Goal: Book appointment/travel/reservation

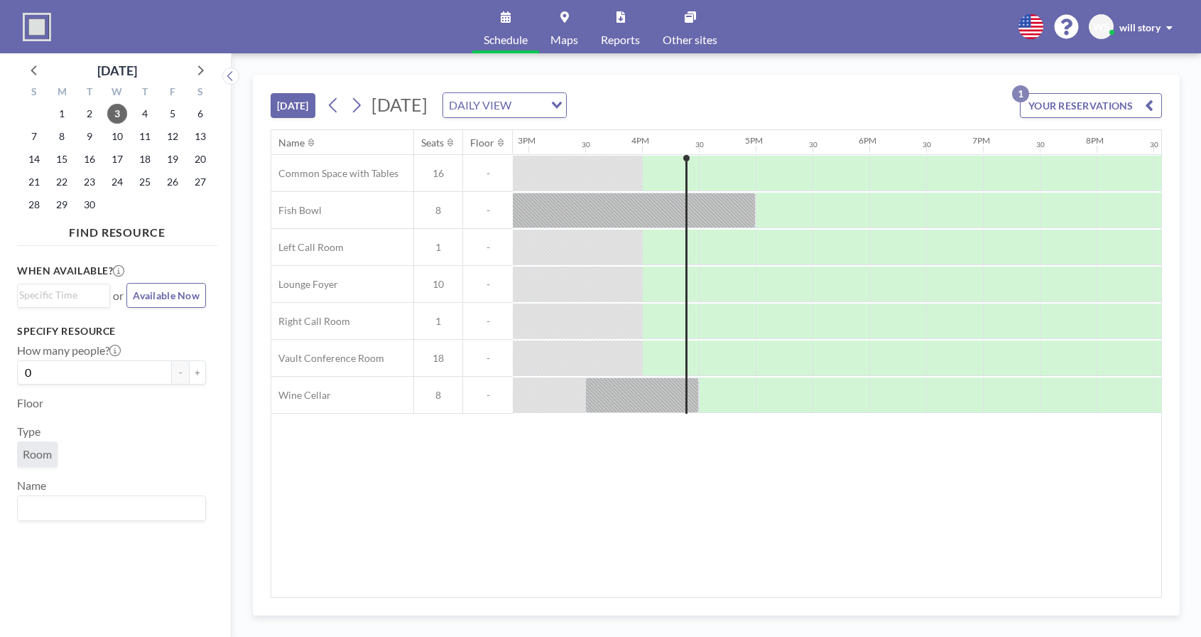
scroll to position [0, 1762]
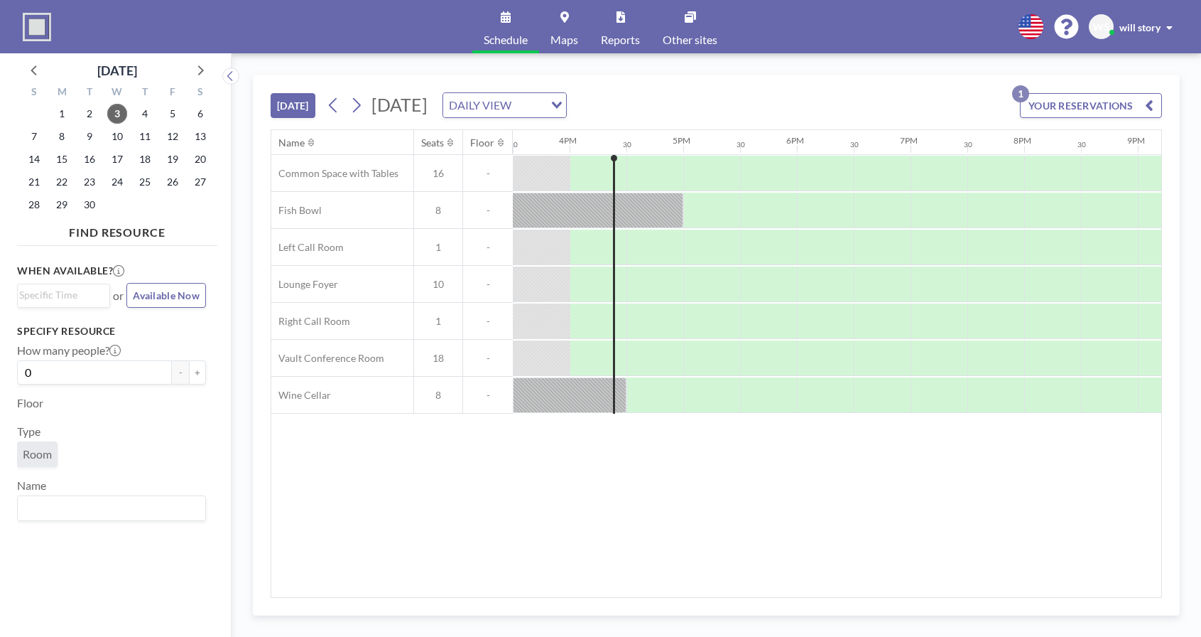
click at [544, 112] on div "DAILY VIEW" at bounding box center [493, 103] width 101 height 21
click at [367, 111] on button at bounding box center [356, 105] width 23 height 23
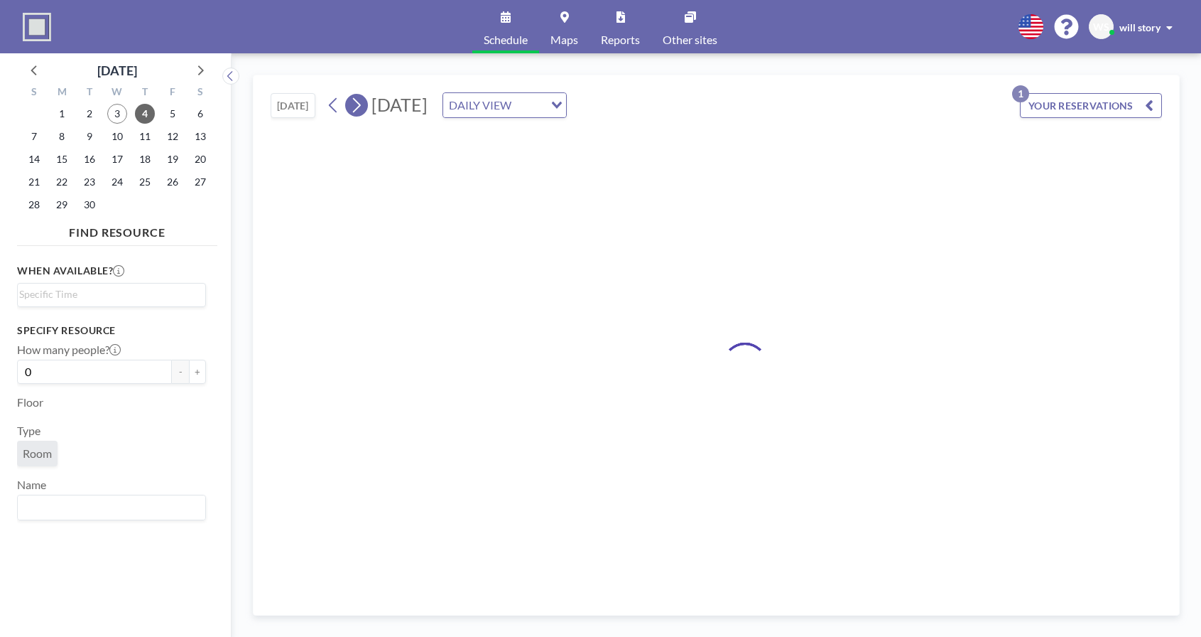
click at [367, 111] on button at bounding box center [356, 105] width 23 height 23
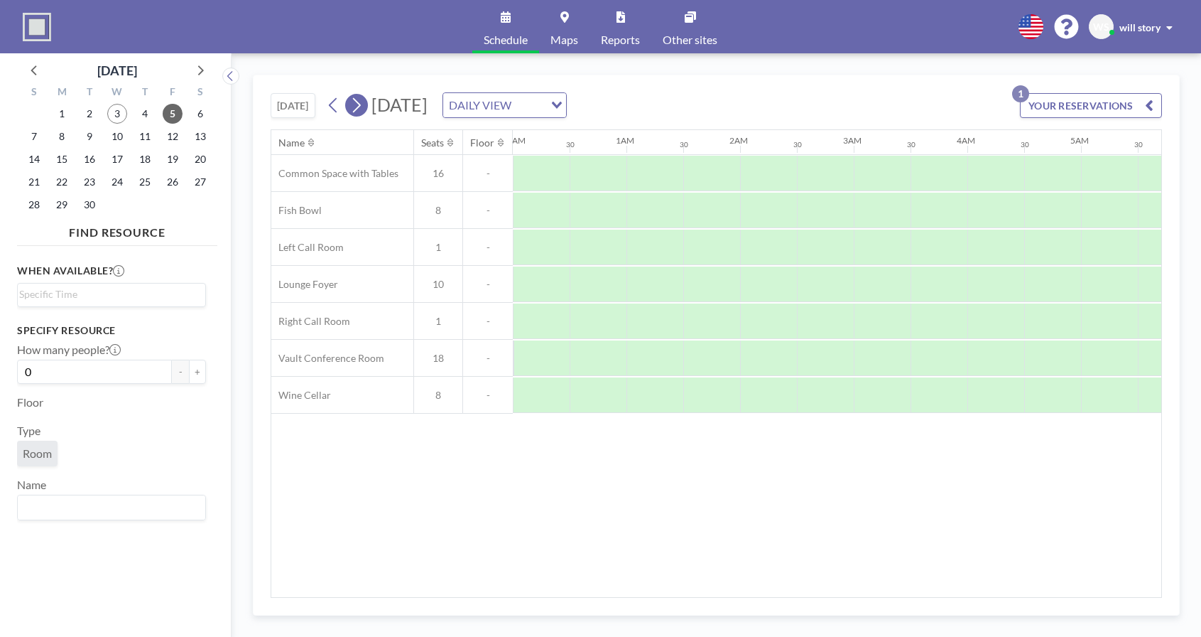
click at [367, 111] on button at bounding box center [356, 105] width 23 height 23
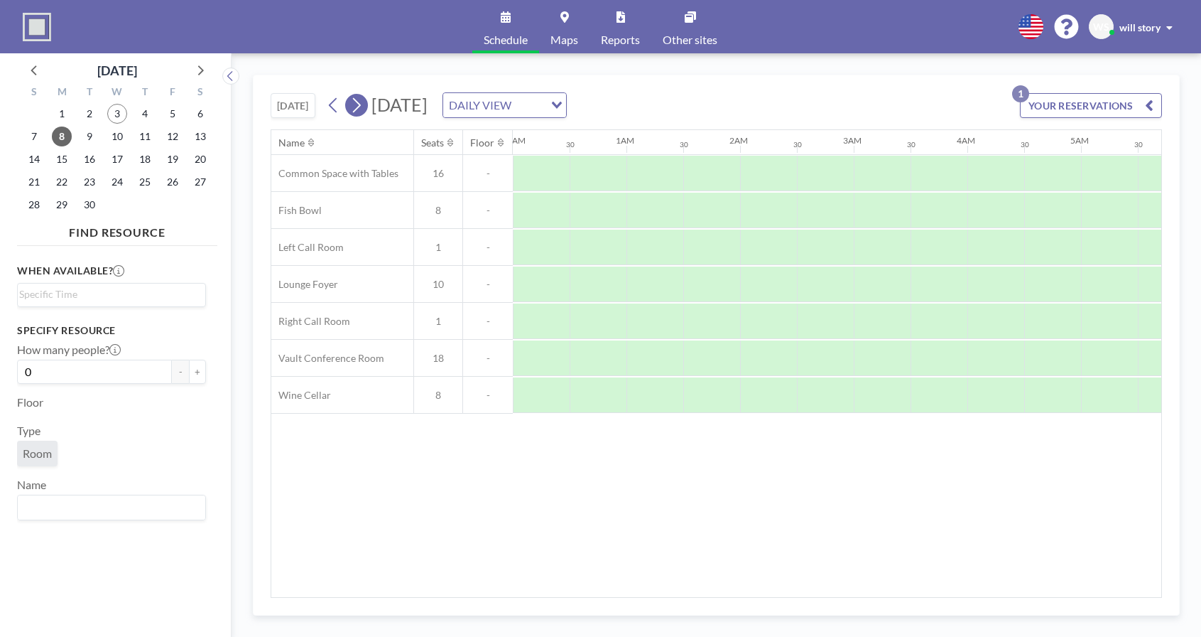
click at [367, 111] on button at bounding box center [356, 105] width 23 height 23
click at [335, 109] on icon at bounding box center [333, 104] width 13 height 21
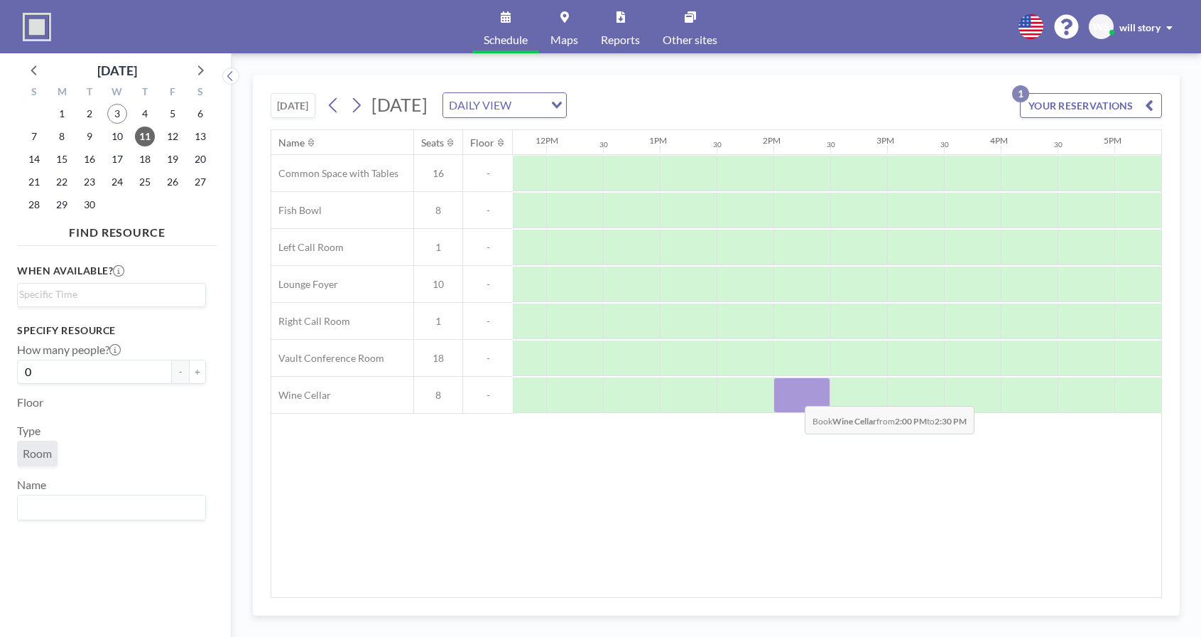
click at [794, 395] on div at bounding box center [802, 395] width 57 height 36
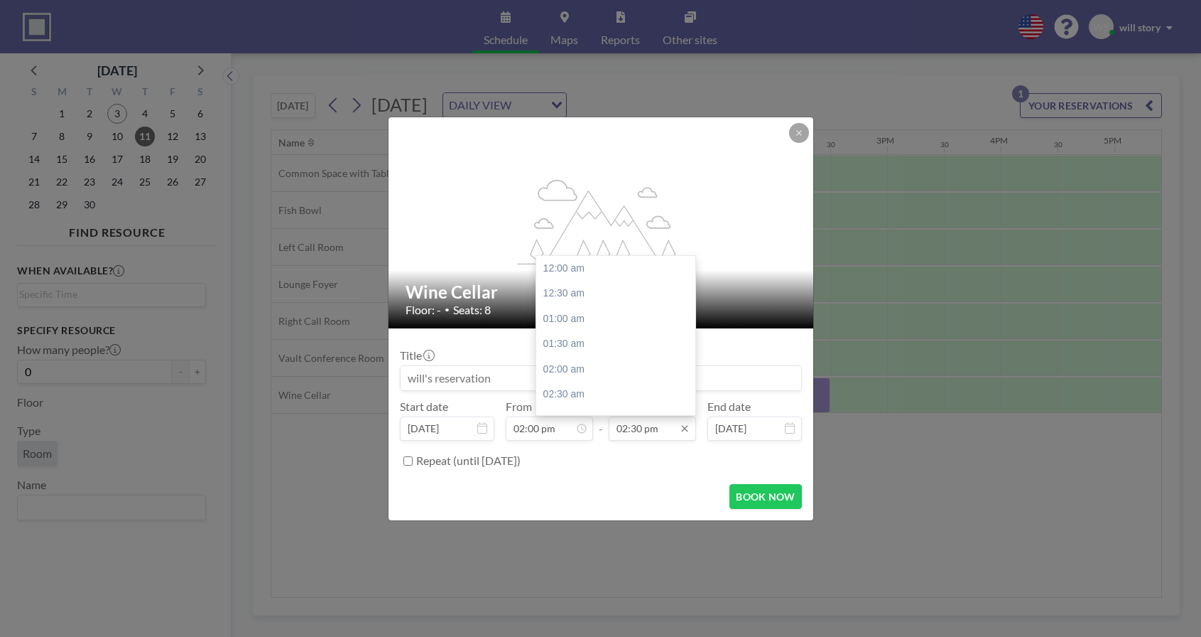
scroll to position [733, 0]
click at [637, 429] on input "02:30 pm" at bounding box center [652, 428] width 87 height 24
click at [578, 302] on div "03:00 pm" at bounding box center [615, 294] width 159 height 26
type input "03:00 pm"
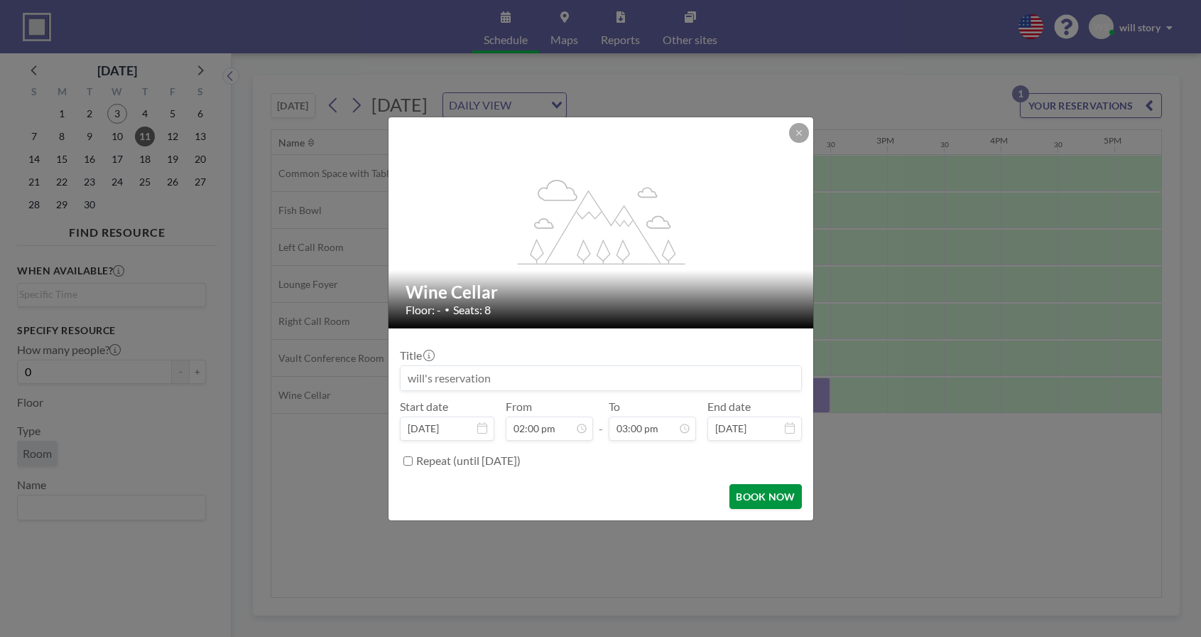
scroll to position [759, 0]
click at [744, 500] on button "BOOK NOW" at bounding box center [766, 496] width 72 height 25
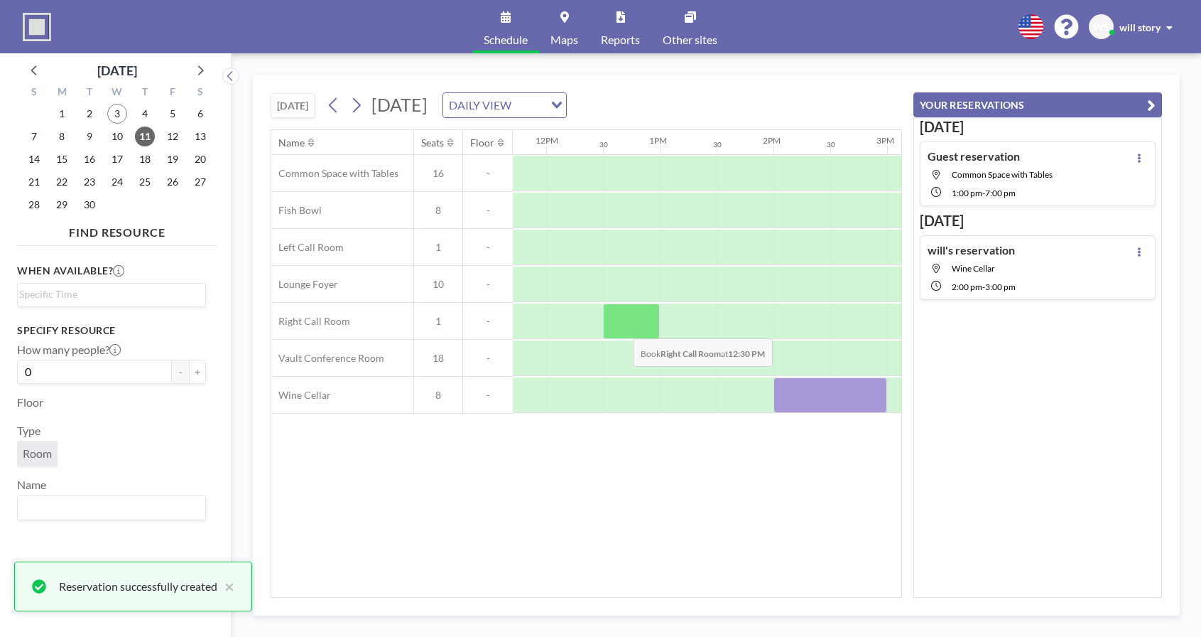
scroll to position [0, 0]
click at [597, 480] on div "Name Seats Floor 12AM 30 1AM 30 2AM 30 3AM 30 4AM 30 5AM 30 6AM 30 7AM 30 8AM 3…" at bounding box center [586, 363] width 630 height 467
click at [818, 70] on div "[DATE] [DATE] DAILY VIEW Loading... Name Seats Floor 12AM 30 1AM 30 2AM 30 3AM …" at bounding box center [717, 344] width 970 height 583
